Goal: Understand process/instructions: Learn how to perform a task or action

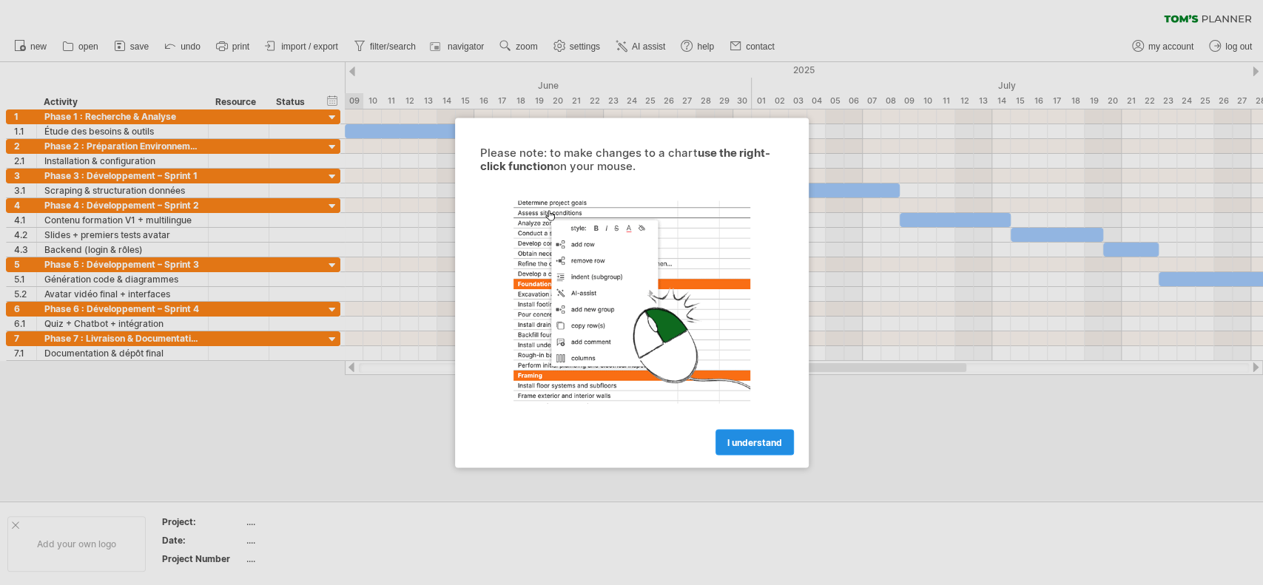
click at [748, 439] on span "I understand" at bounding box center [754, 441] width 55 height 11
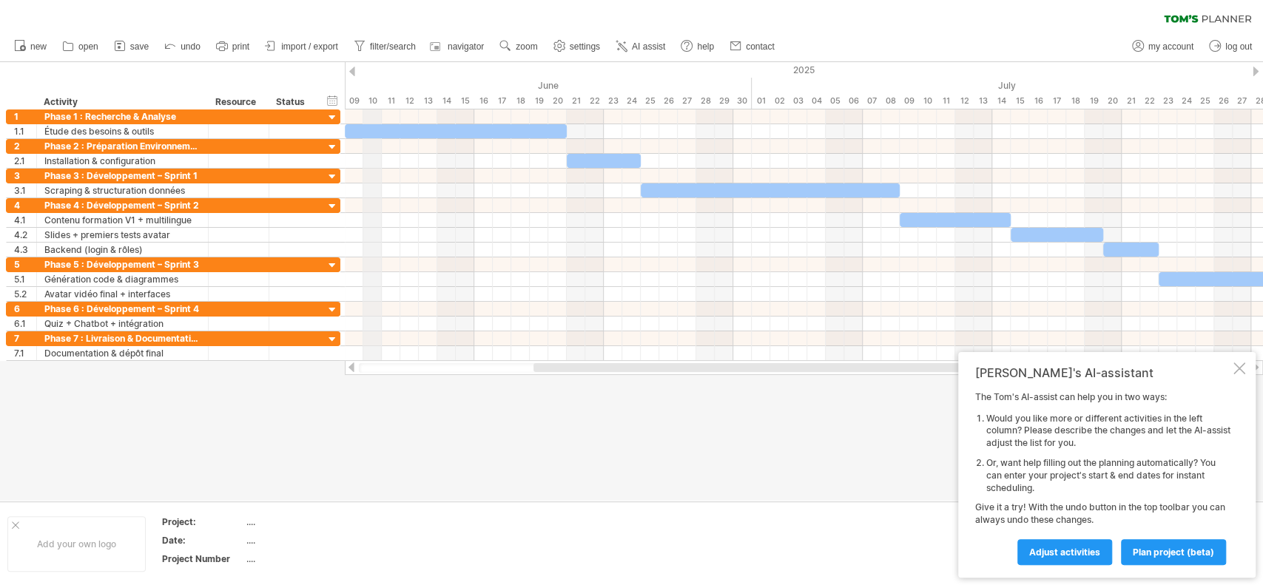
click at [370, 107] on div "10" at bounding box center [372, 101] width 18 height 16
click at [371, 99] on div "10" at bounding box center [372, 101] width 18 height 16
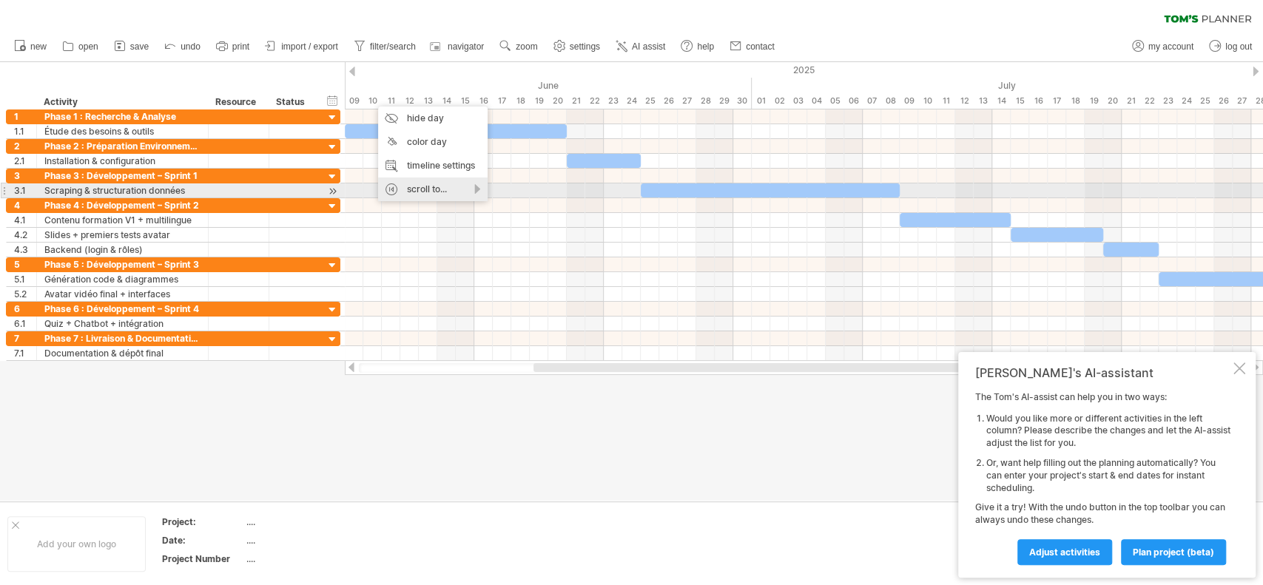
click at [479, 190] on div "scroll to..." at bounding box center [432, 190] width 109 height 24
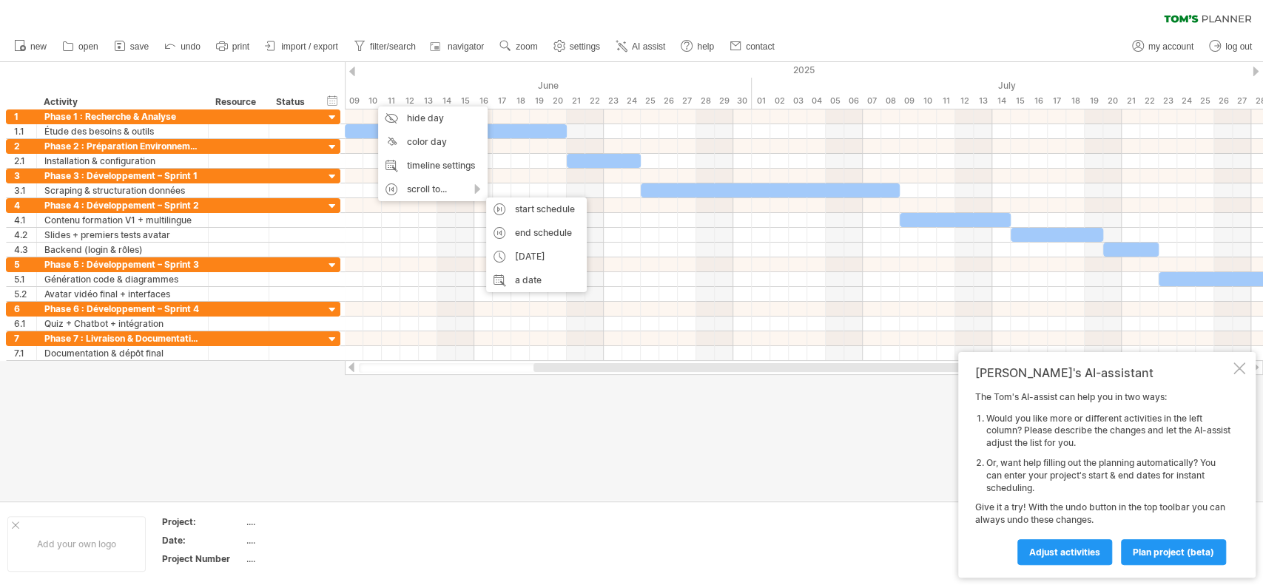
click at [569, 430] on div at bounding box center [631, 281] width 1263 height 439
click at [771, 464] on div at bounding box center [631, 281] width 1263 height 439
click at [1240, 368] on div at bounding box center [1239, 368] width 12 height 12
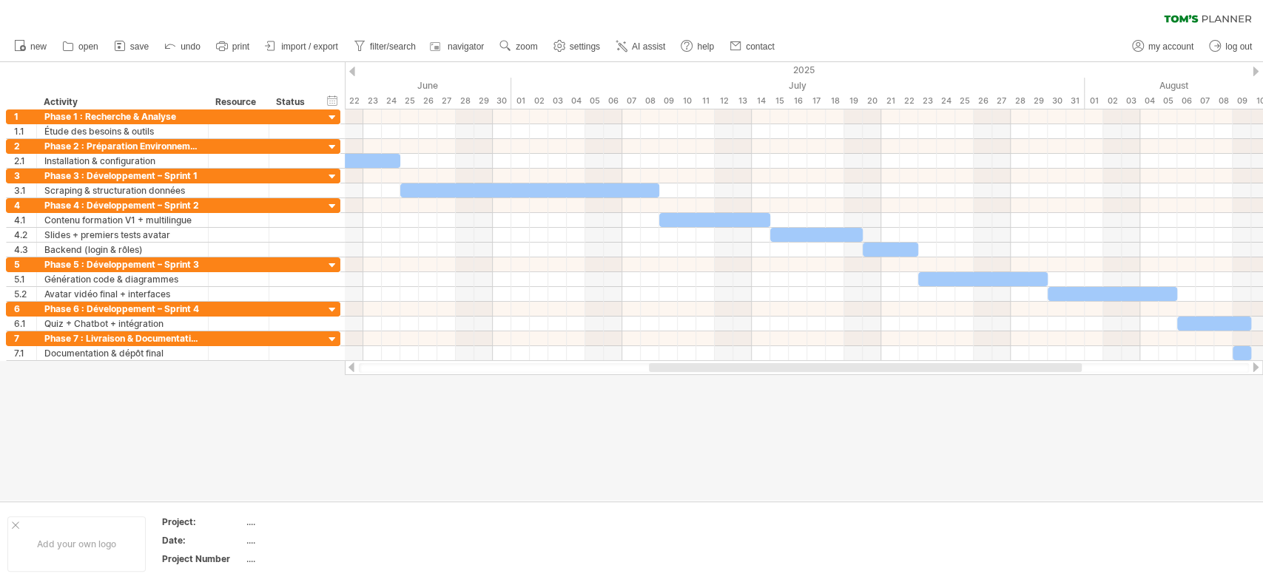
drag, startPoint x: 709, startPoint y: 368, endPoint x: 825, endPoint y: 364, distance: 115.5
click at [825, 364] on div at bounding box center [865, 367] width 433 height 9
click at [791, 386] on div at bounding box center [631, 281] width 1263 height 439
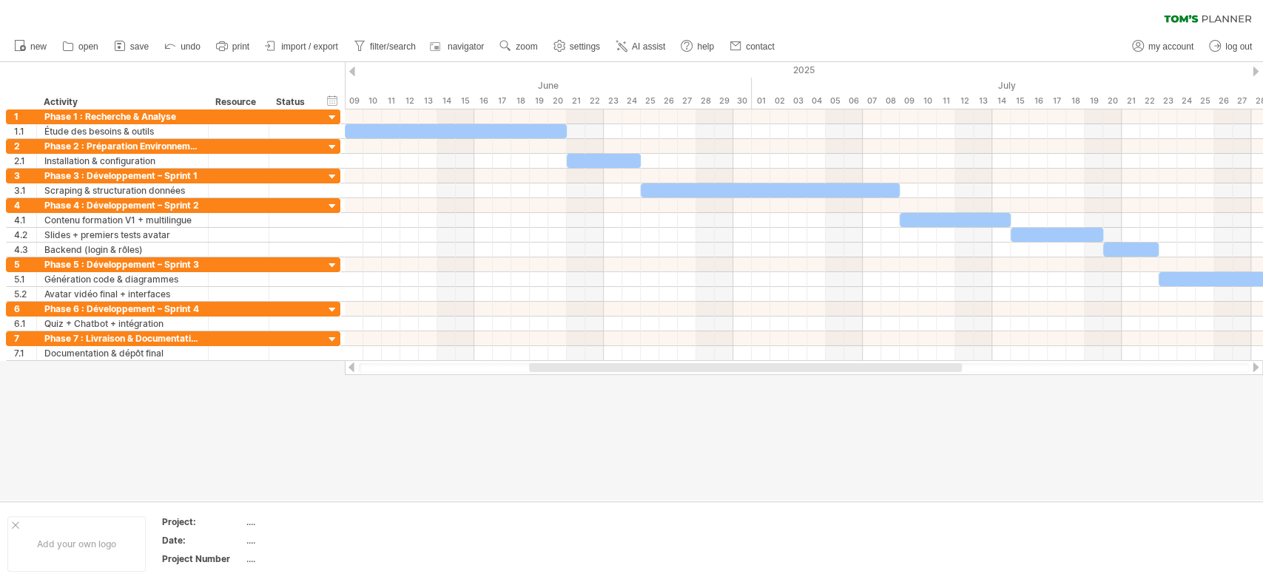
drag, startPoint x: 793, startPoint y: 369, endPoint x: 677, endPoint y: 373, distance: 116.2
click at [677, 373] on div at bounding box center [804, 367] width 918 height 15
